Goal: Task Accomplishment & Management: Use online tool/utility

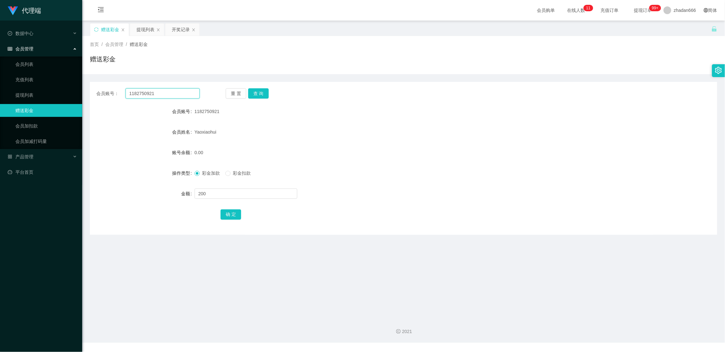
click at [176, 95] on input "1182750921" at bounding box center [162, 93] width 74 height 10
paste input "tianxiadiyi"
type input "tianxiadiyi"
click at [260, 92] on button "查 询" at bounding box center [258, 93] width 21 height 10
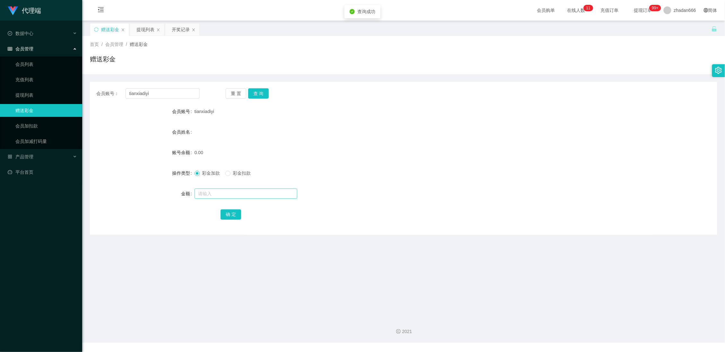
click at [210, 188] on div at bounding box center [377, 193] width 366 height 13
click at [211, 194] on input "text" at bounding box center [245, 193] width 103 height 10
type input "100"
click at [228, 214] on button "确 定" at bounding box center [230, 214] width 21 height 10
click at [143, 27] on div "提现列表" at bounding box center [145, 29] width 18 height 12
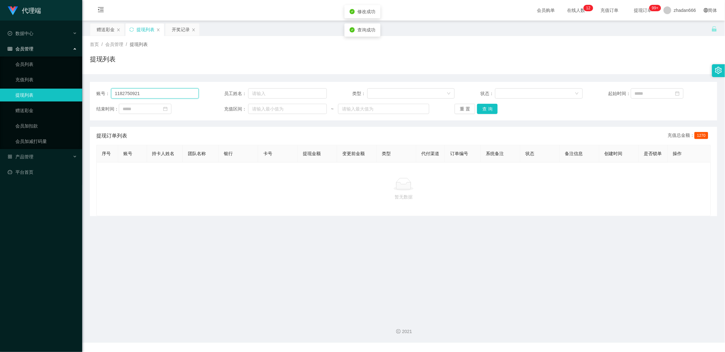
click at [150, 95] on input "1182750921" at bounding box center [155, 93] width 88 height 10
paste input "tianxiadiyi"
type input "tianxiadiyi"
click at [484, 107] on button "查 询" at bounding box center [487, 109] width 21 height 10
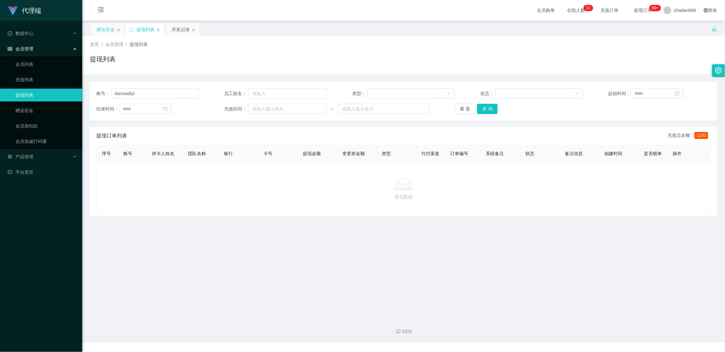
click at [99, 29] on div "赠送彩金" at bounding box center [106, 29] width 18 height 12
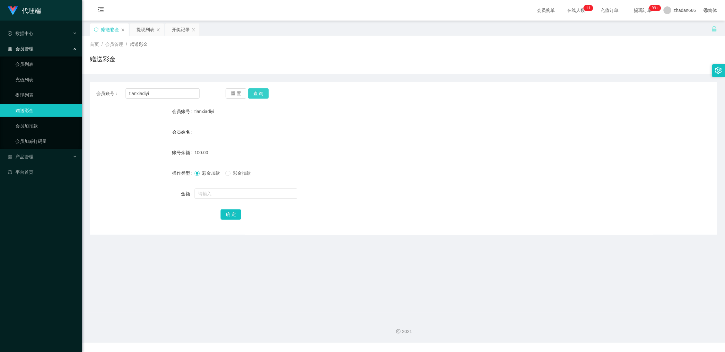
click at [263, 89] on button "查 询" at bounding box center [258, 93] width 21 height 10
click at [177, 29] on div "开奖记录" at bounding box center [181, 29] width 18 height 12
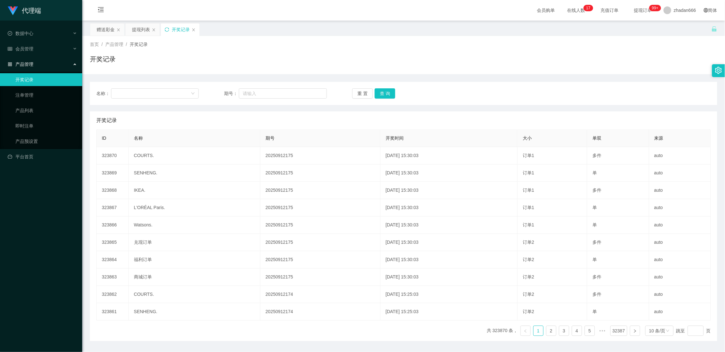
click at [165, 27] on icon "图标: sync" at bounding box center [167, 29] width 4 height 4
click at [109, 31] on div "赠送彩金" at bounding box center [106, 29] width 18 height 12
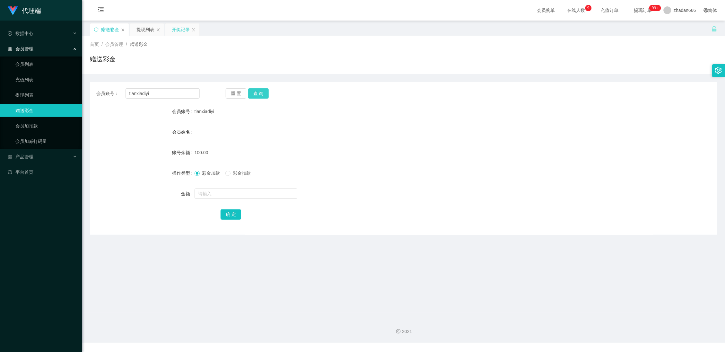
click at [262, 93] on button "查 询" at bounding box center [258, 93] width 21 height 10
drag, startPoint x: 260, startPoint y: 93, endPoint x: 260, endPoint y: 97, distance: 3.9
click at [260, 94] on button "查 询" at bounding box center [258, 93] width 21 height 10
click at [43, 127] on link "会员加扣款" at bounding box center [46, 125] width 62 height 13
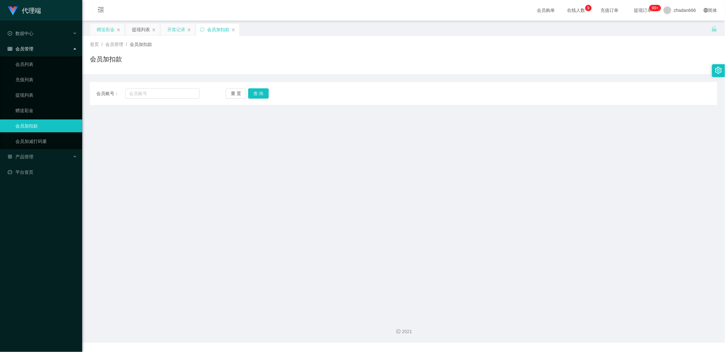
click at [111, 31] on div "赠送彩金" at bounding box center [106, 29] width 18 height 12
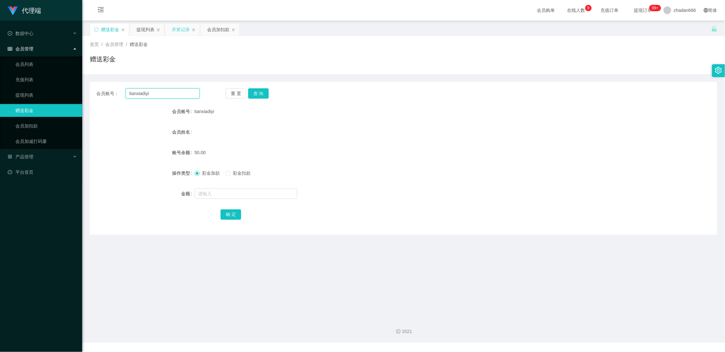
click at [138, 95] on input "tianxiadiyi" at bounding box center [162, 93] width 74 height 10
drag, startPoint x: 211, startPoint y: 29, endPoint x: 201, endPoint y: 44, distance: 18.6
click at [211, 29] on div "会员加扣款" at bounding box center [218, 29] width 22 height 12
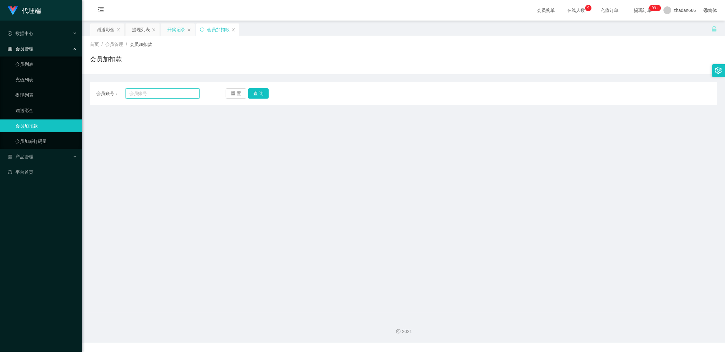
drag, startPoint x: 153, startPoint y: 95, endPoint x: 156, endPoint y: 93, distance: 3.5
click at [153, 94] on input "text" at bounding box center [162, 93] width 74 height 10
paste input "tianxiadiyi"
type input "tianxiadiyi"
click at [260, 91] on button "查 询" at bounding box center [258, 93] width 21 height 10
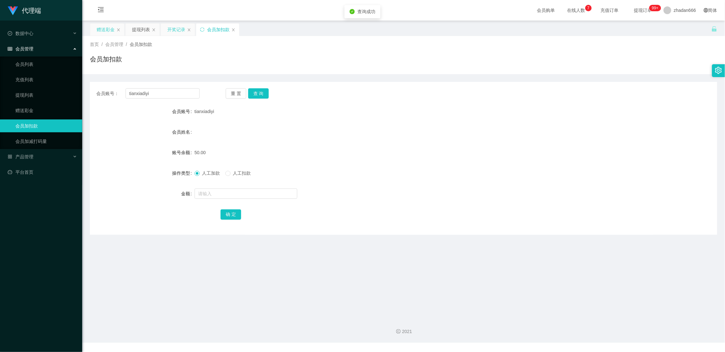
click at [98, 31] on div "赠送彩金" at bounding box center [106, 29] width 18 height 12
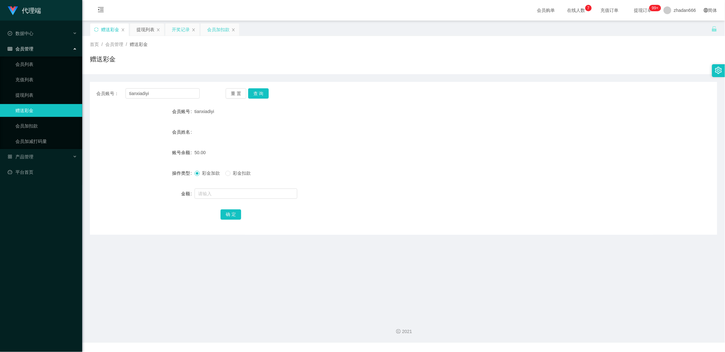
click at [211, 29] on div "会员加扣款" at bounding box center [218, 29] width 22 height 12
click at [236, 30] on div "会员加扣款" at bounding box center [217, 29] width 43 height 12
click at [106, 29] on div "赠送彩金" at bounding box center [106, 29] width 18 height 12
click at [221, 31] on div "会员加扣款" at bounding box center [218, 29] width 22 height 12
click at [605, 12] on span "充值订单" at bounding box center [609, 10] width 24 height 4
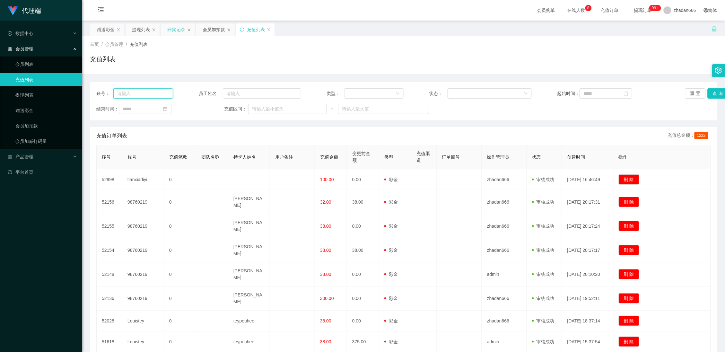
click at [151, 93] on input "text" at bounding box center [143, 93] width 60 height 10
paste input "tianxiadiyi"
type input "tianxiadiyi"
click at [710, 95] on button "查 询" at bounding box center [717, 93] width 21 height 10
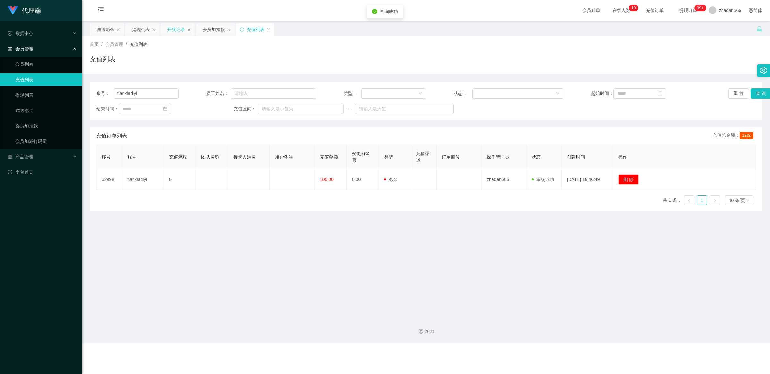
click at [437, 225] on main "关闭左侧 关闭右侧 关闭其它 刷新页面 赠送彩金 提现列表 开奖记录 会员加扣款 充值列表 首页 / 会员管理 / 充值列表 / 充值列表 账号： tianx…" at bounding box center [426, 167] width 688 height 292
click at [90, 34] on div "赠送彩金" at bounding box center [107, 29] width 34 height 12
click at [97, 32] on div "赠送彩金" at bounding box center [106, 29] width 18 height 12
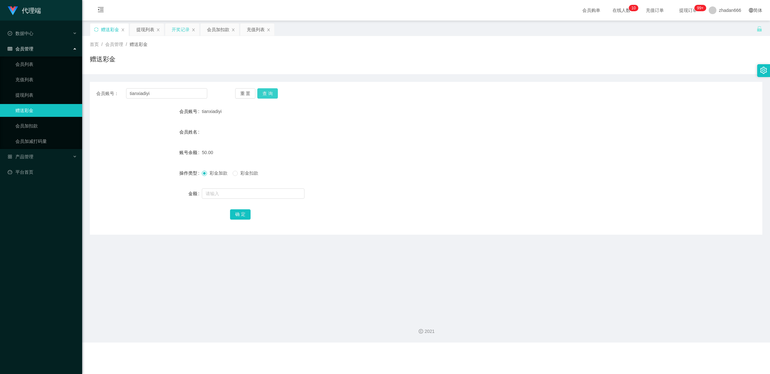
click at [265, 93] on button "查 询" at bounding box center [267, 93] width 21 height 10
click at [142, 31] on div "提现列表" at bounding box center [145, 29] width 18 height 12
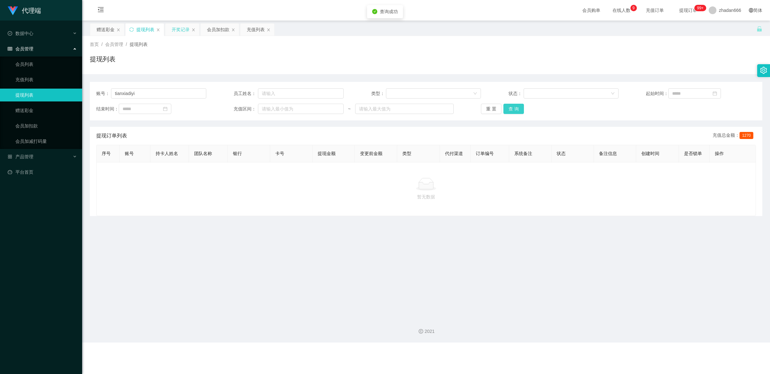
click at [519, 111] on button "查 询" at bounding box center [514, 109] width 21 height 10
click at [179, 33] on div "开奖记录" at bounding box center [181, 29] width 18 height 12
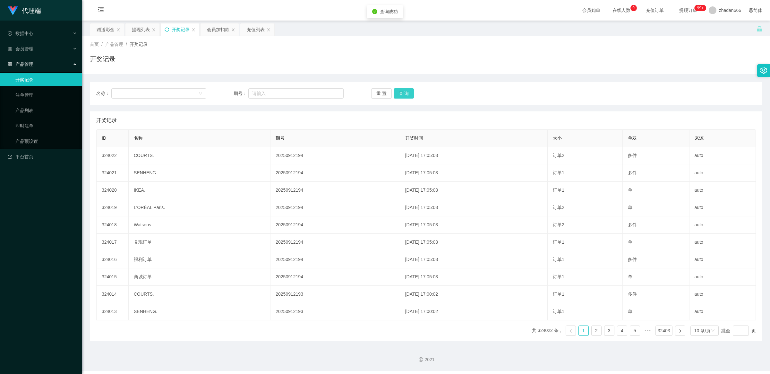
click at [403, 92] on button "查 询" at bounding box center [404, 93] width 21 height 10
click at [109, 31] on div "赠送彩金" at bounding box center [106, 29] width 18 height 12
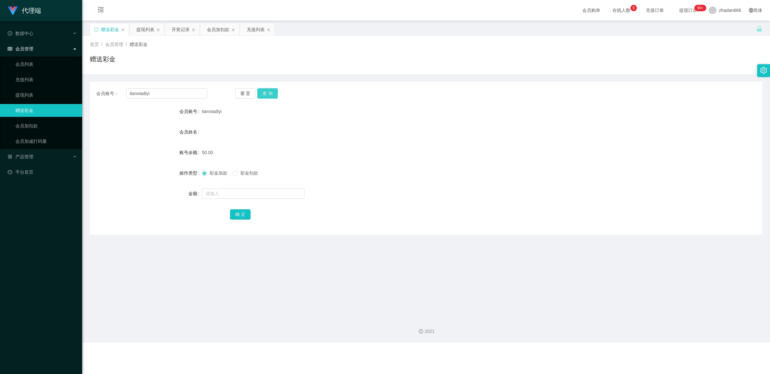
click at [272, 97] on button "查 询" at bounding box center [267, 93] width 21 height 10
click at [273, 95] on button "查 询" at bounding box center [267, 93] width 21 height 10
click at [266, 89] on button "查 询" at bounding box center [267, 93] width 21 height 10
click at [147, 30] on div "提现列表" at bounding box center [145, 29] width 18 height 12
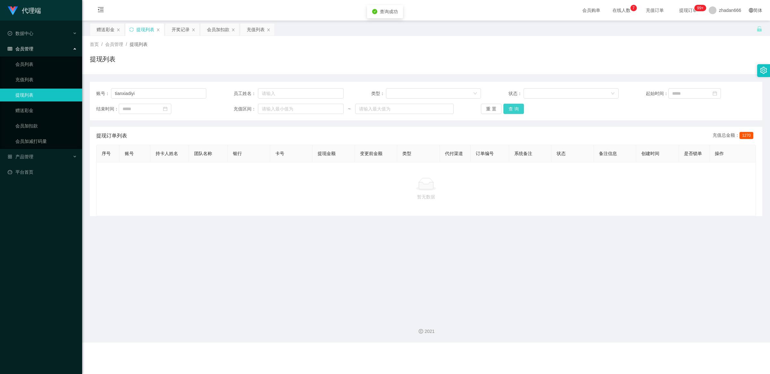
click at [507, 111] on button "查 询" at bounding box center [514, 109] width 21 height 10
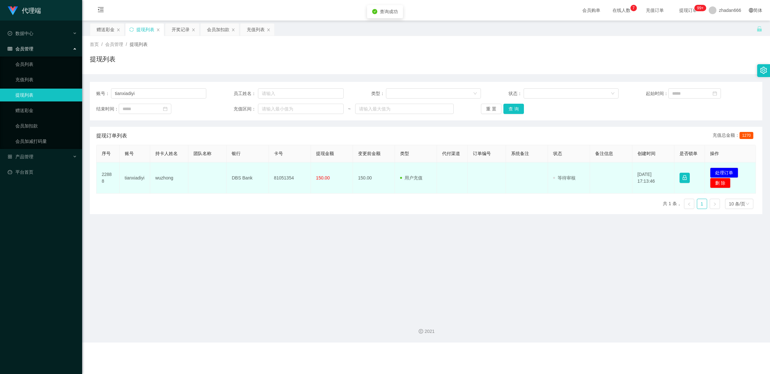
click at [721, 167] on td "发起代付 处理订单 删 除" at bounding box center [730, 177] width 51 height 31
click at [720, 169] on button "处理订单" at bounding box center [724, 173] width 28 height 10
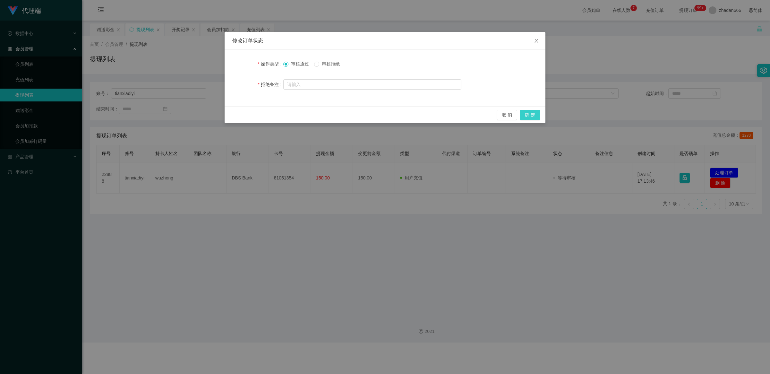
click at [536, 116] on button "确 定" at bounding box center [530, 115] width 21 height 10
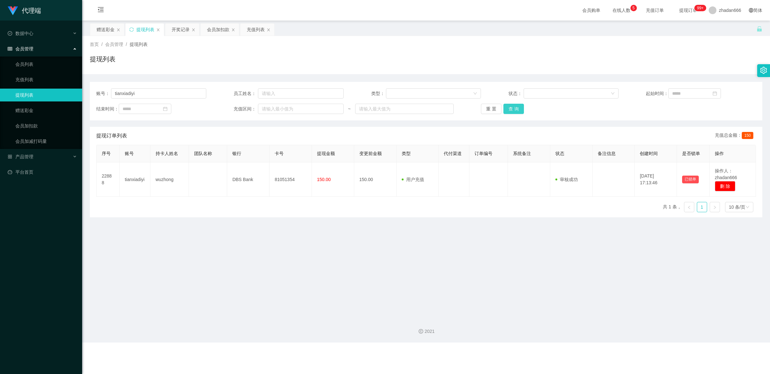
click at [512, 108] on button "查 询" at bounding box center [514, 109] width 21 height 10
click at [108, 31] on div "赠送彩金" at bounding box center [106, 29] width 18 height 12
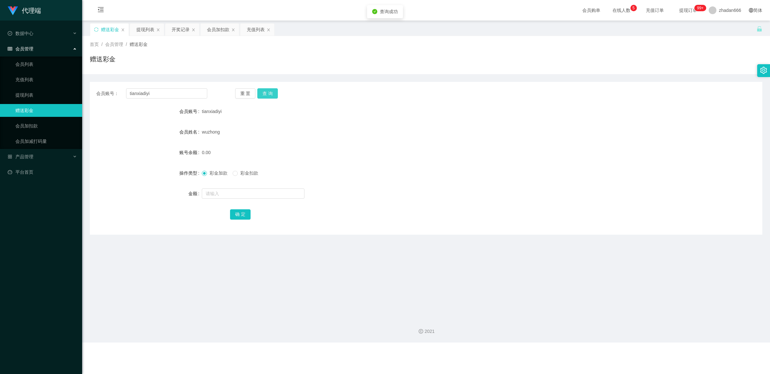
click at [268, 89] on button "查 询" at bounding box center [267, 93] width 21 height 10
drag, startPoint x: 169, startPoint y: 92, endPoint x: 212, endPoint y: 92, distance: 43.0
click at [169, 92] on input "tianxiadiyi" at bounding box center [166, 93] width 81 height 10
click at [275, 89] on button "查 询" at bounding box center [267, 93] width 21 height 10
click at [216, 190] on input "text" at bounding box center [253, 193] width 103 height 10
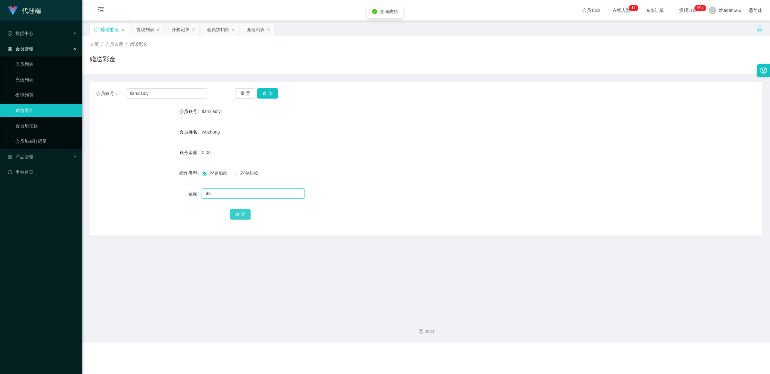
type input "46"
click at [236, 211] on button "确 定" at bounding box center [240, 214] width 21 height 10
click at [168, 92] on input "tianxiadiyi" at bounding box center [166, 93] width 81 height 10
